Goal: Information Seeking & Learning: Learn about a topic

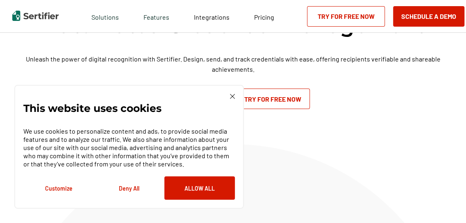
scroll to position [60, 0]
click at [132, 186] on button "Deny All" at bounding box center [129, 187] width 70 height 23
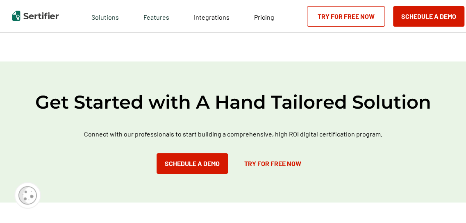
scroll to position [706, 0]
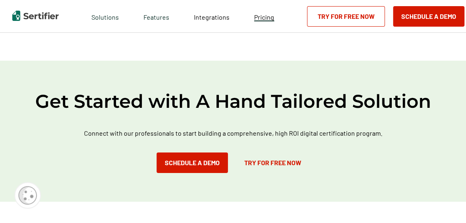
click at [260, 15] on span "Pricing" at bounding box center [264, 17] width 20 height 8
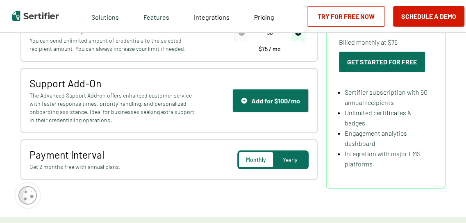
scroll to position [161, 0]
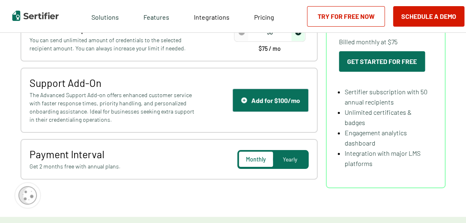
click at [297, 154] on div "Yearly" at bounding box center [290, 159] width 34 height 15
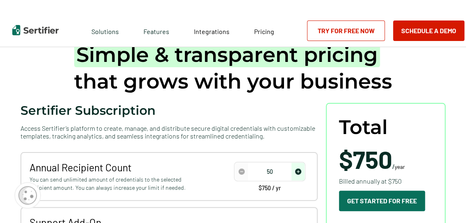
scroll to position [0, 0]
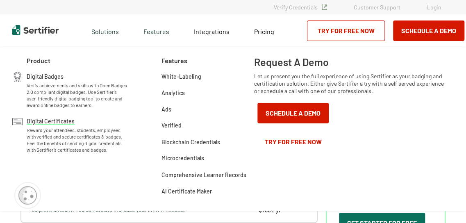
click at [59, 119] on span "Digital Certificates" at bounding box center [51, 120] width 48 height 8
